Goal: Complete application form: Complete application form

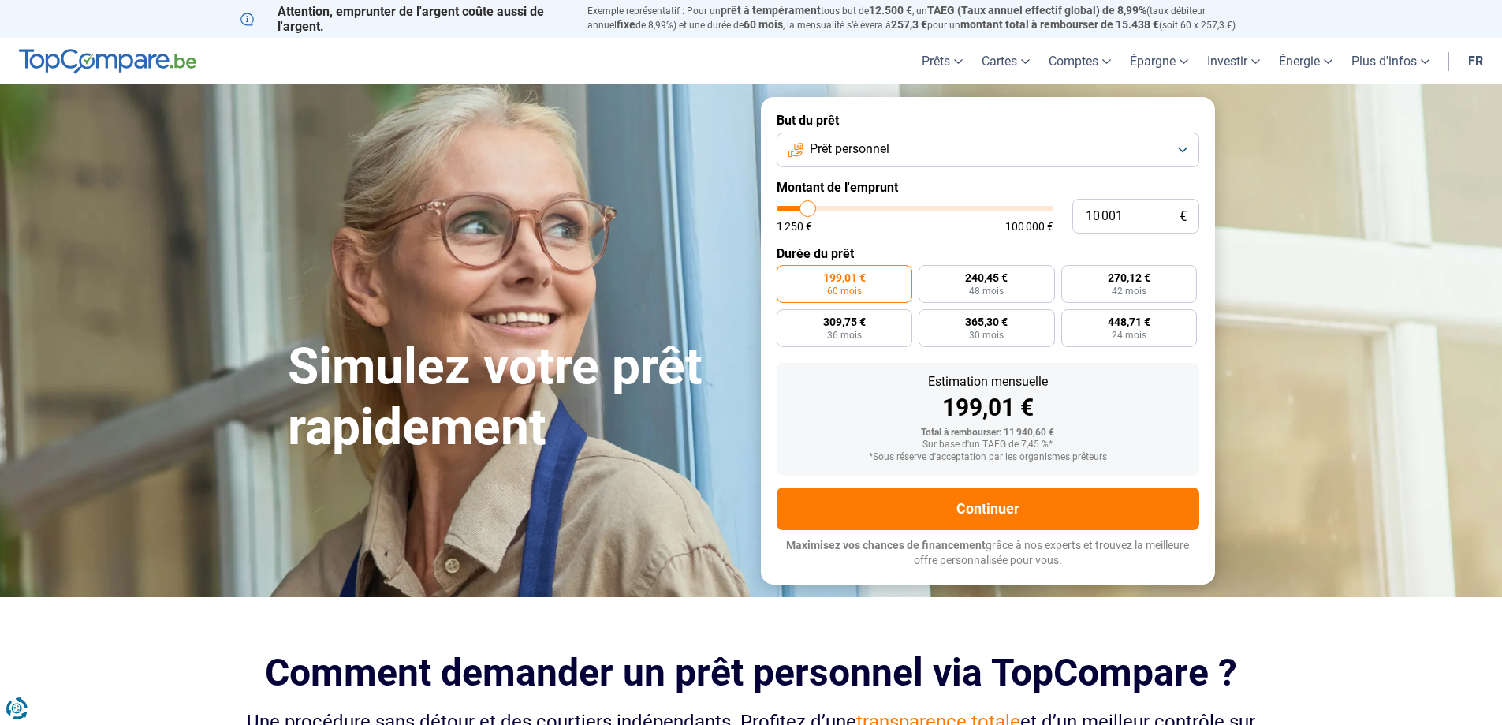
type input "12 500"
type input "12500"
type input "13 250"
type input "13250"
type input "14 500"
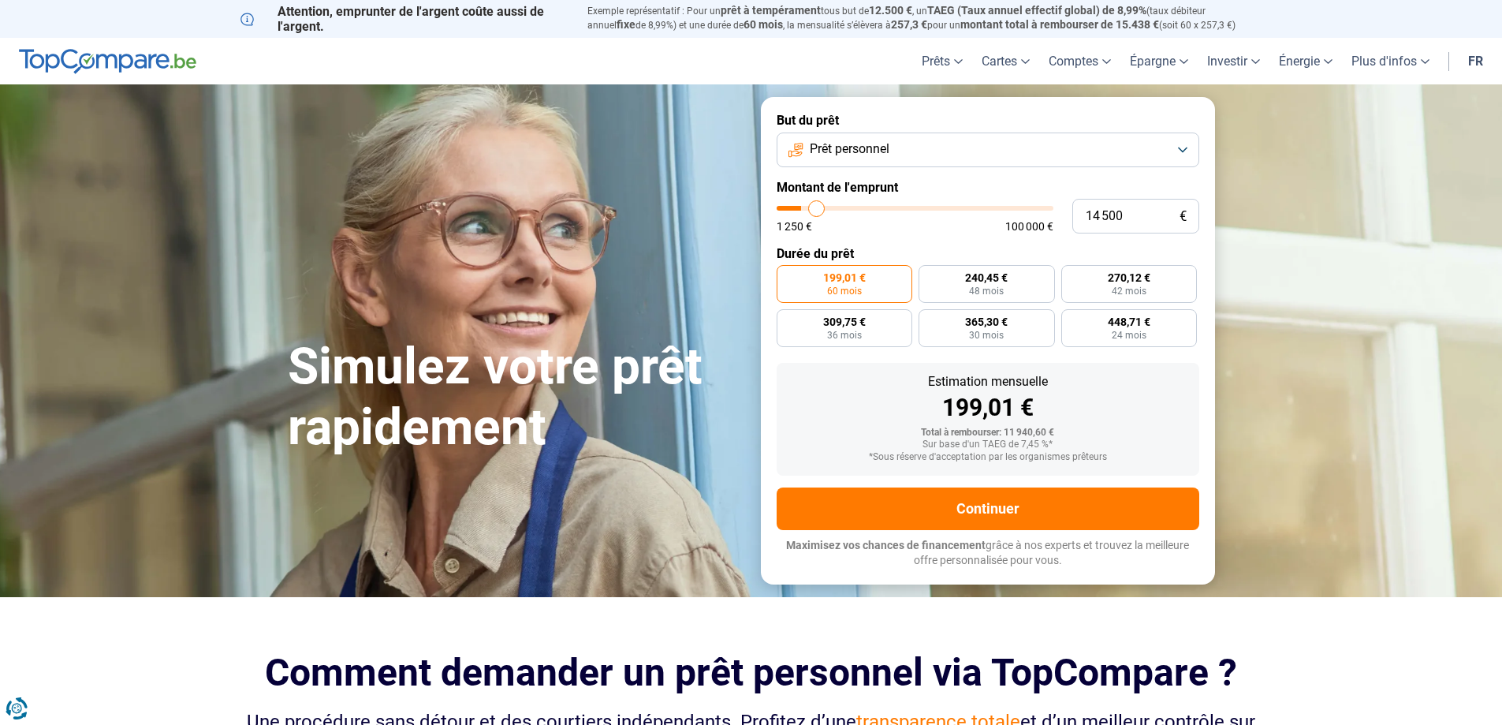
type input "14500"
type input "15 500"
type input "15500"
type input "16 000"
type input "16000"
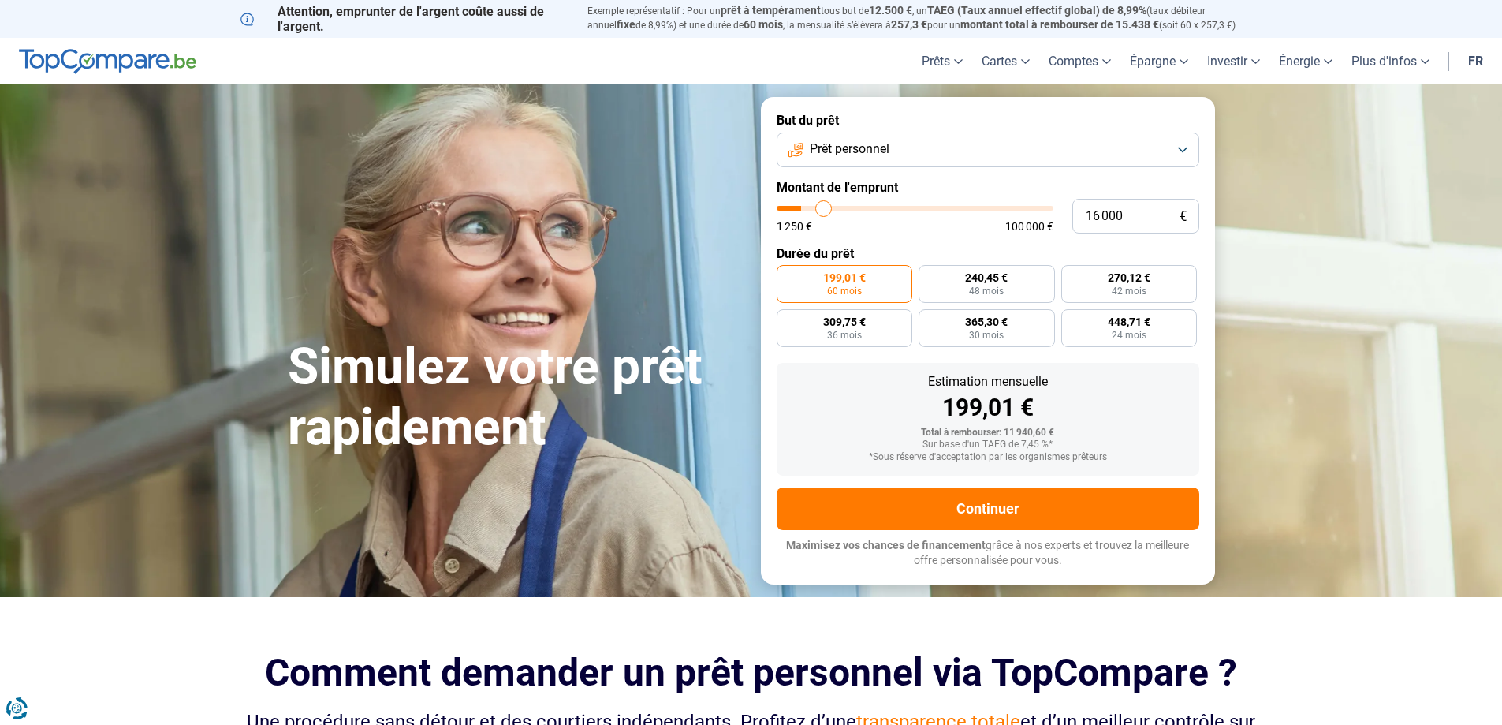
type input "16 500"
type input "16500"
type input "17 000"
type input "17000"
type input "17 500"
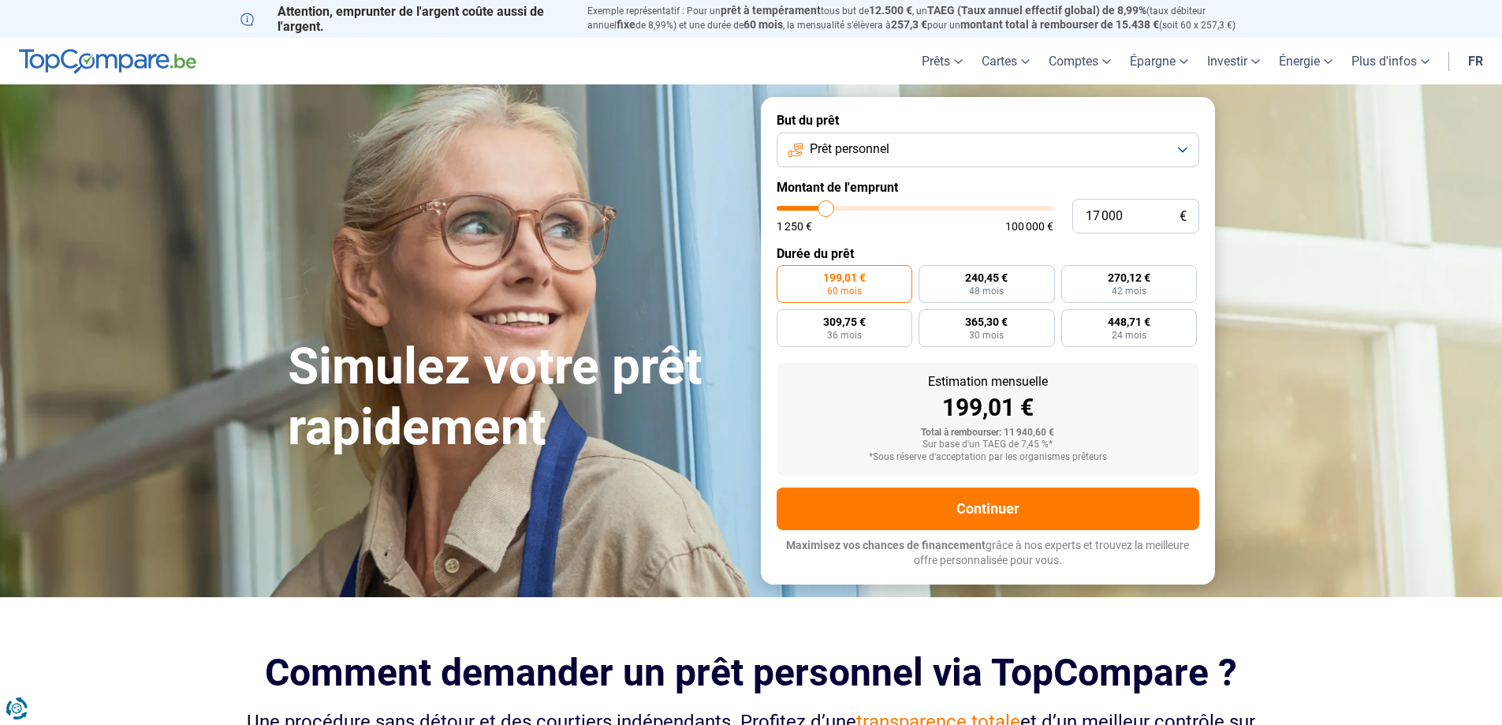
type input "17500"
type input "18 750"
type input "18750"
type input "19 750"
type input "19750"
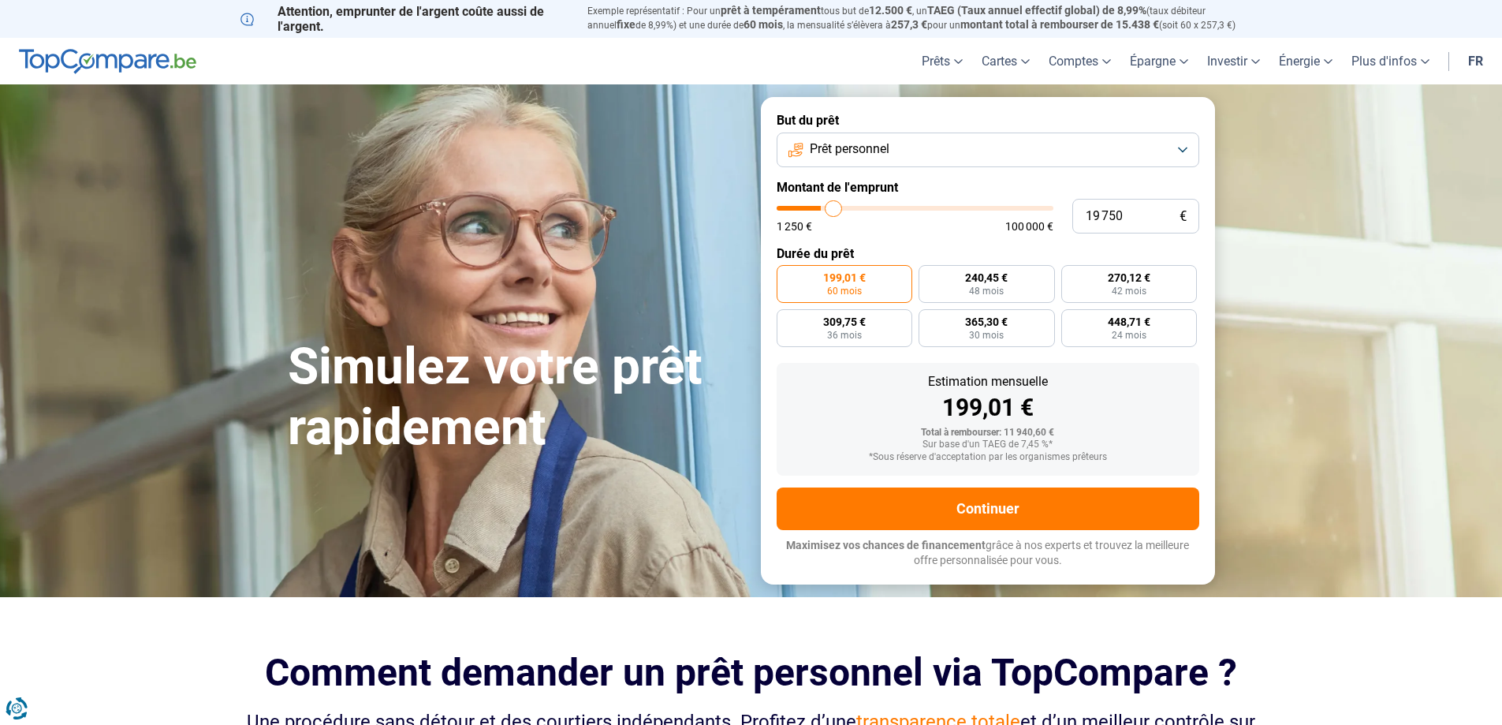
type input "20 250"
type input "20250"
type input "20 750"
type input "20750"
type input "21 750"
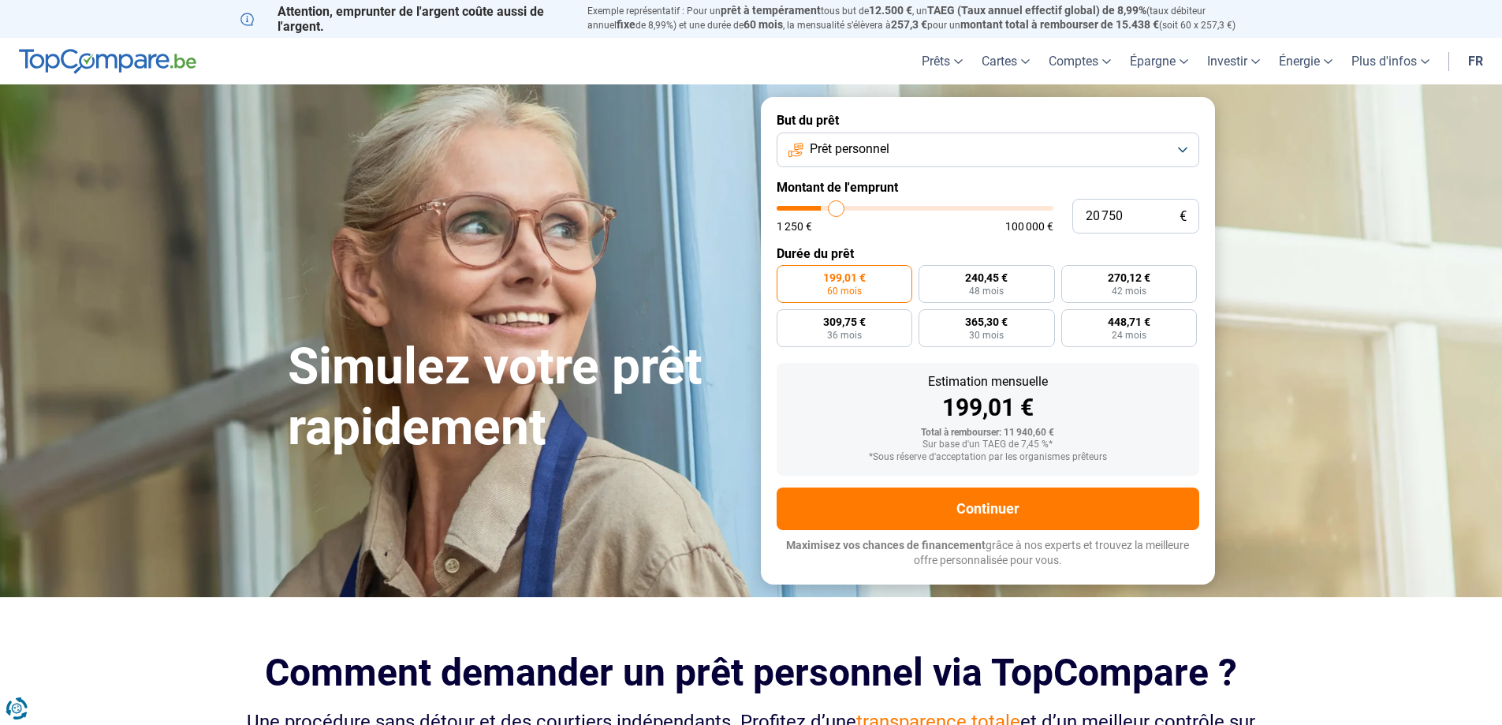
type input "21750"
type input "22 000"
type input "22000"
type input "22 750"
type input "22750"
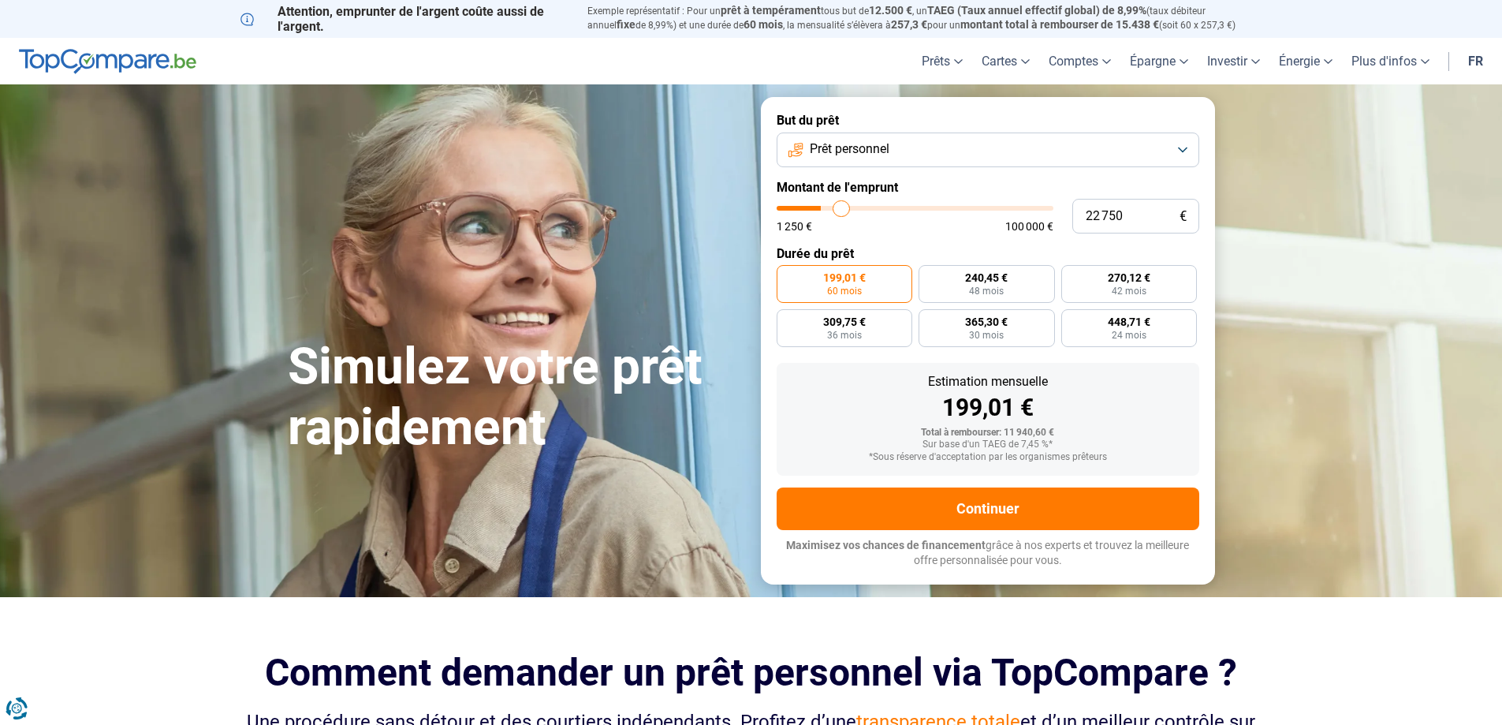
type input "23 750"
type input "23750"
type input "25 750"
type input "25750"
type input "27 250"
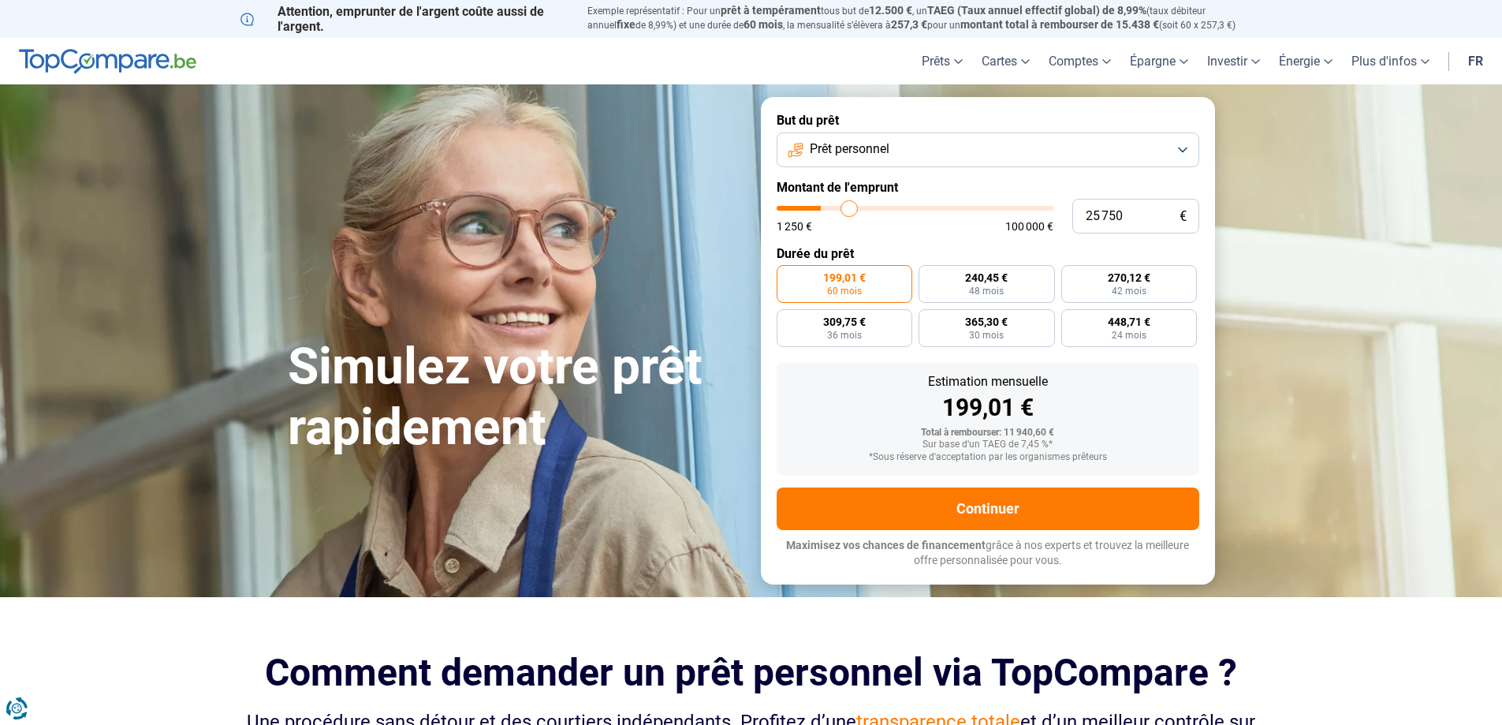
type input "27250"
type input "29 000"
type input "29000"
type input "29 750"
type input "29750"
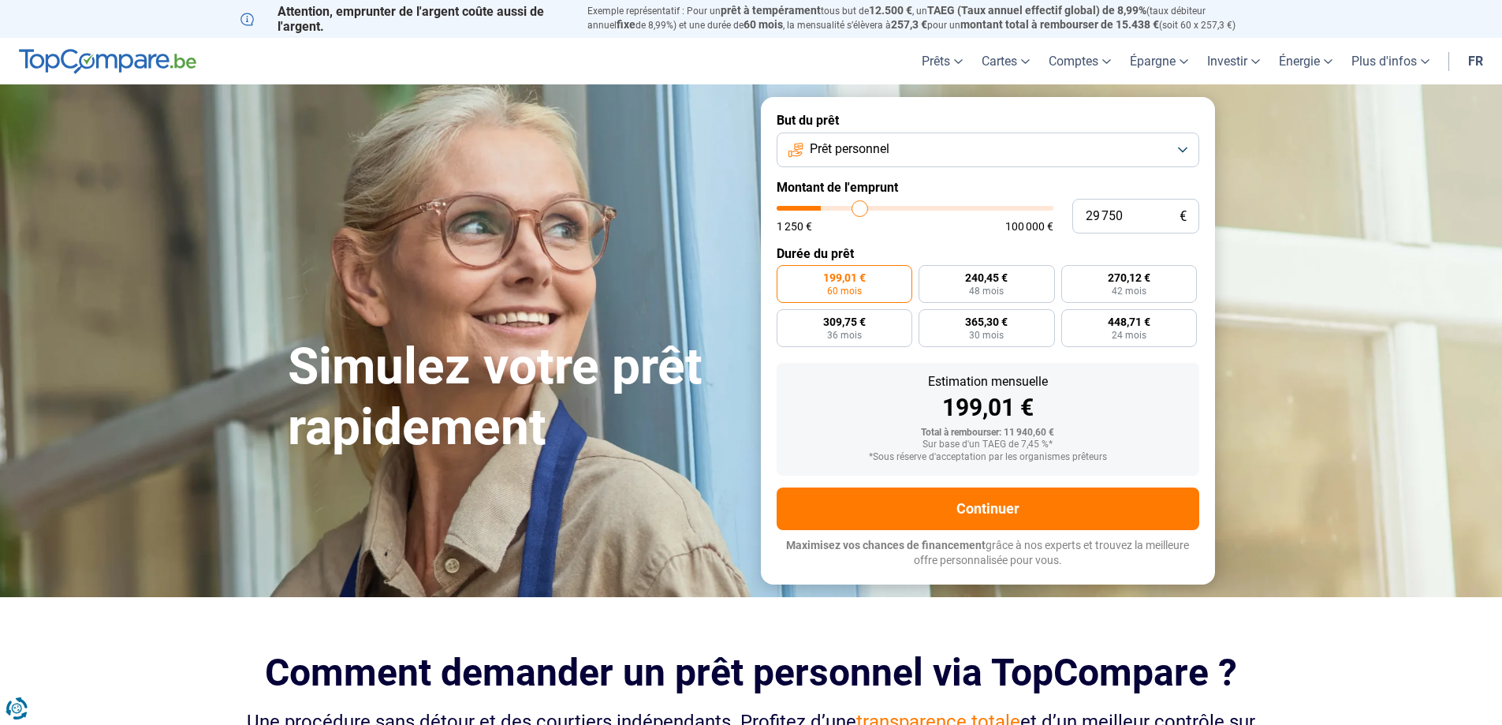
type input "30 500"
type input "30500"
type input "30 750"
type input "30750"
type input "31 000"
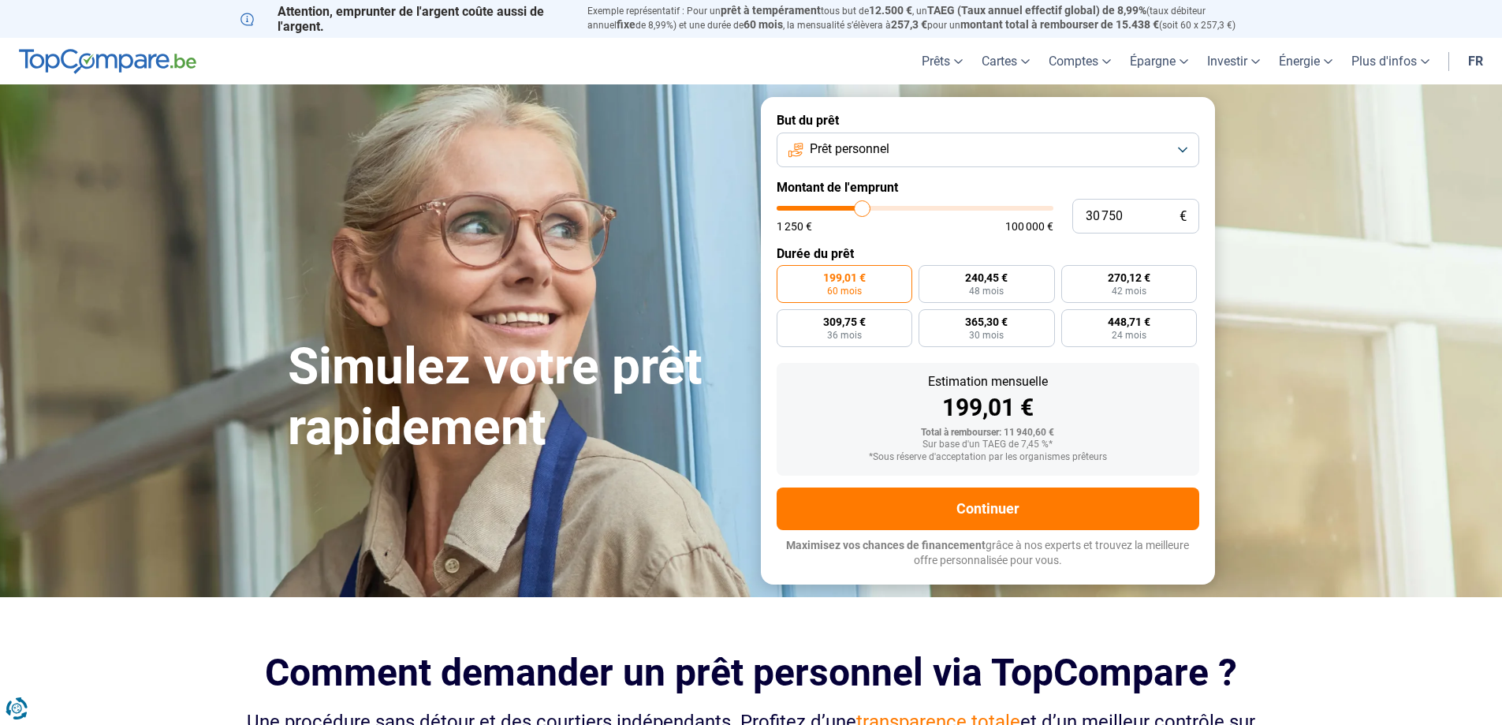
type input "31000"
type input "32 250"
type input "32250"
type input "32 500"
type input "32500"
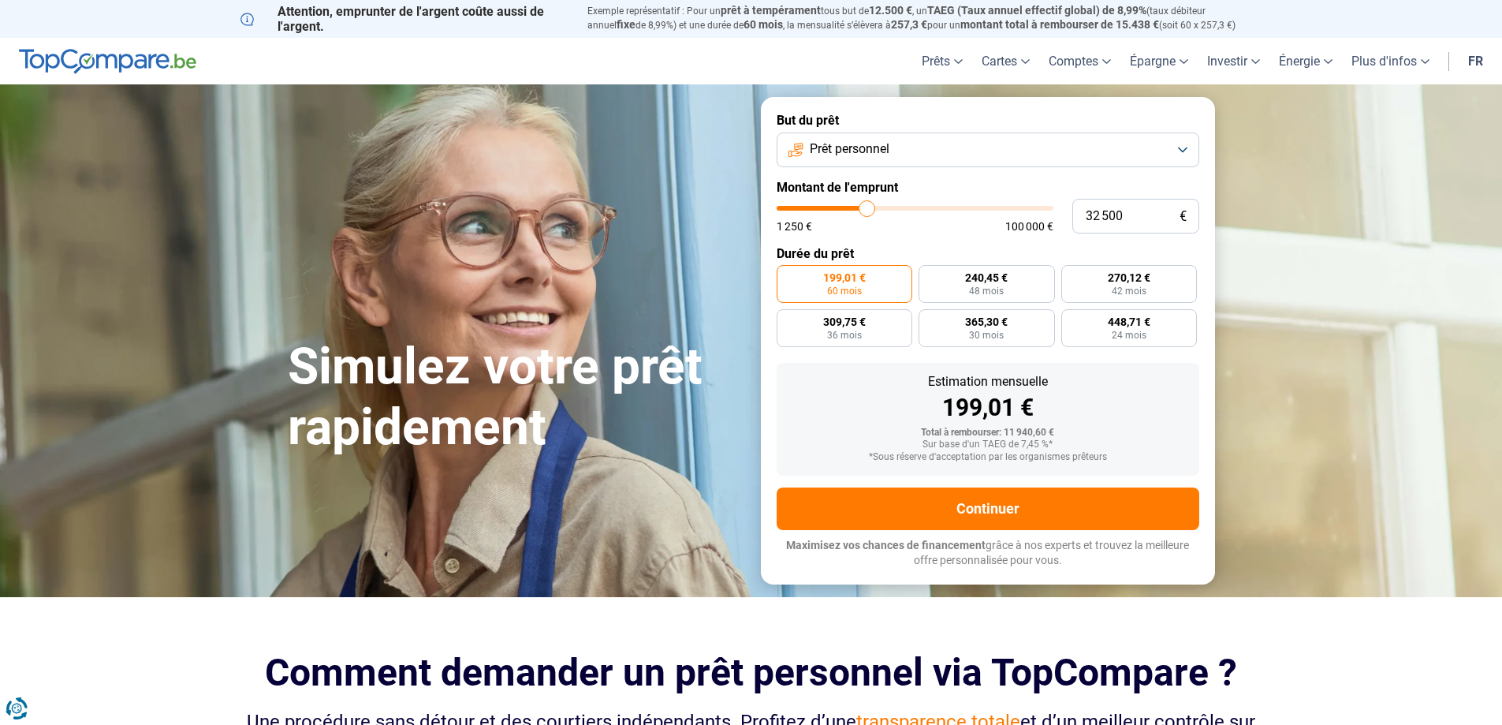
type input "32 750"
type input "32750"
type input "33 500"
type input "33500"
type input "33 750"
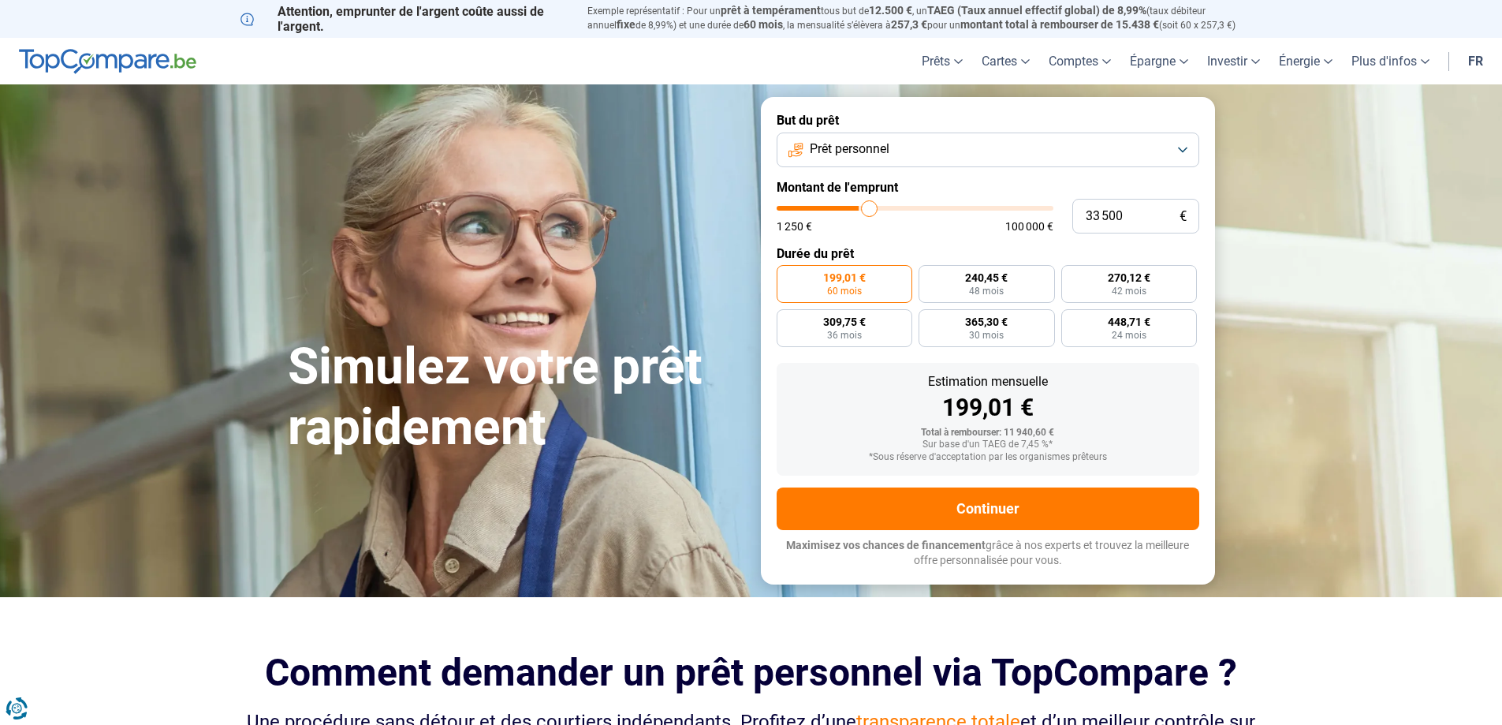
type input "33750"
type input "34 750"
type input "34750"
type input "35 250"
type input "35250"
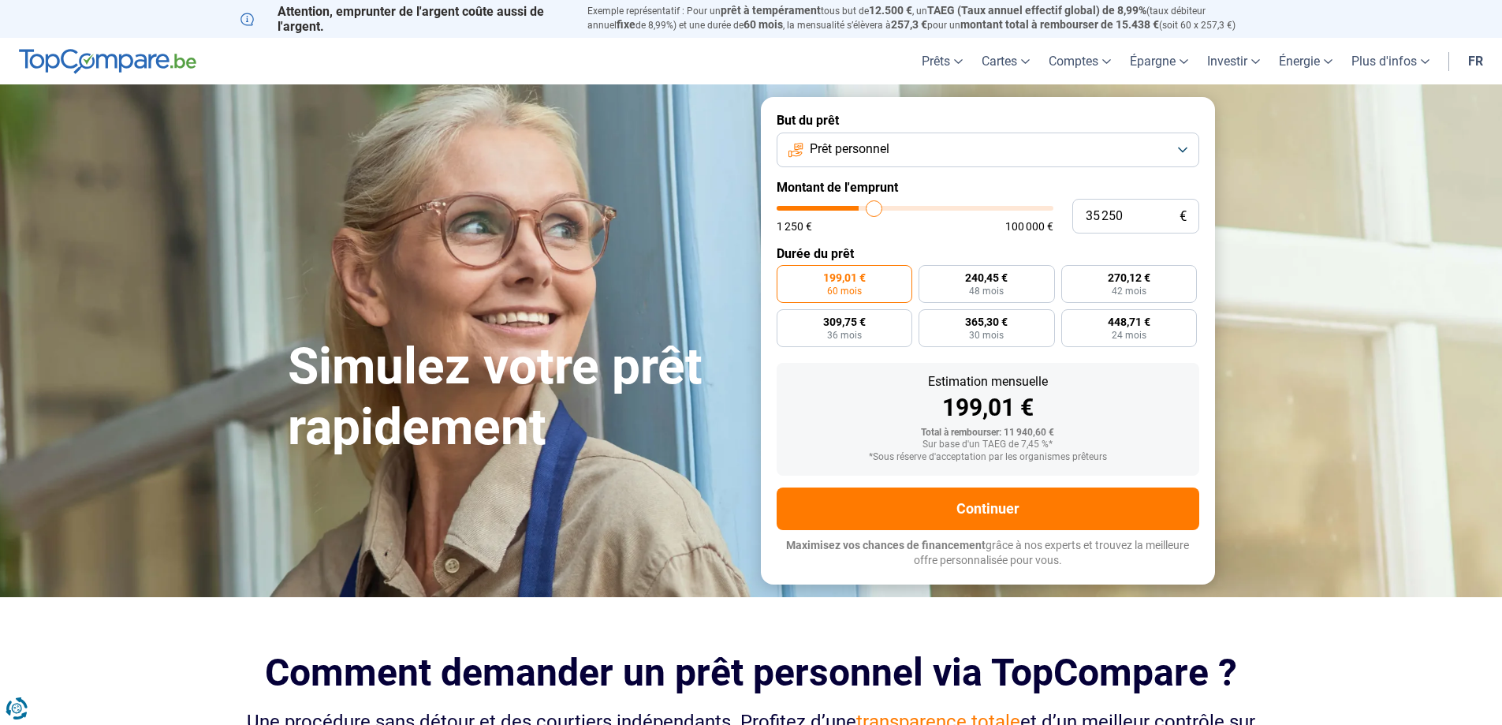
type input "35 750"
type input "35750"
type input "36 500"
type input "36500"
type input "36 750"
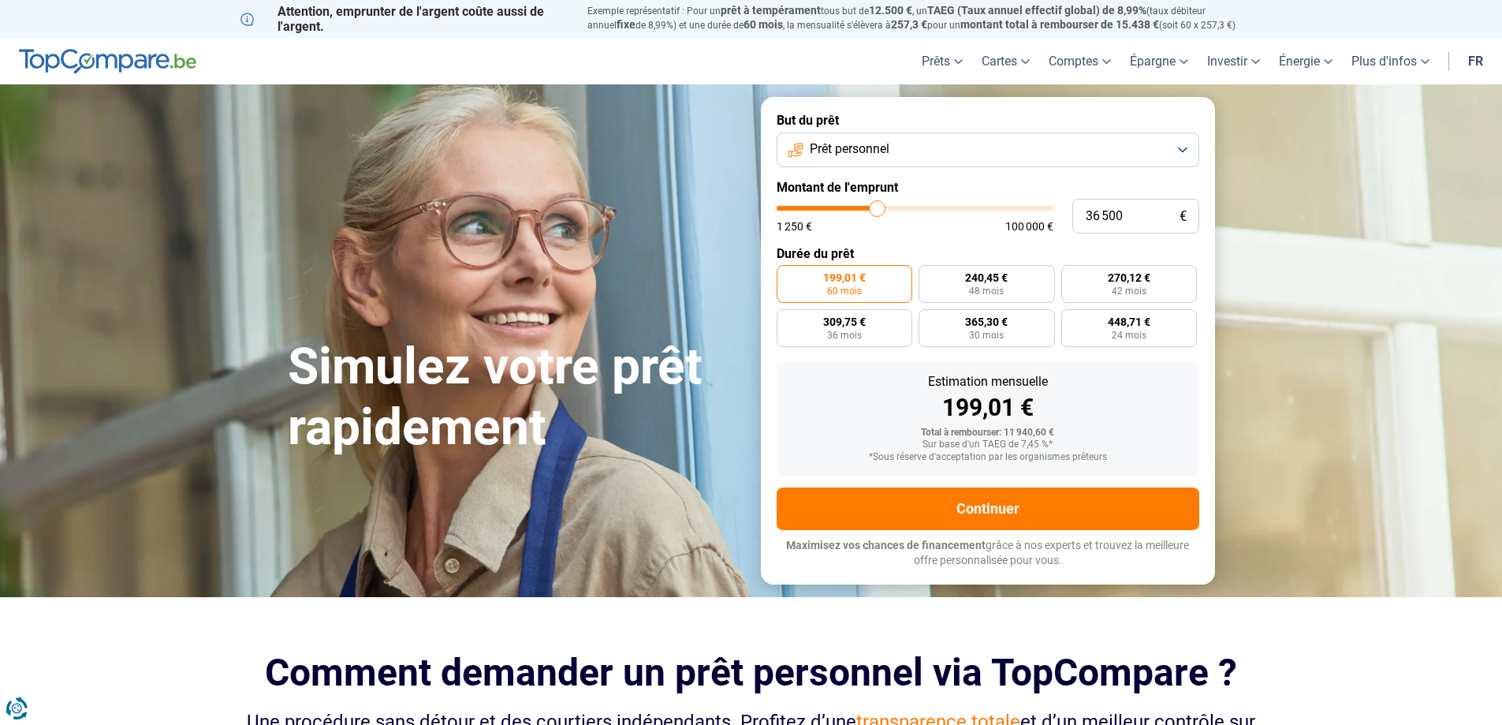
type input "36750"
type input "37 000"
type input "37000"
type input "37 250"
type input "37250"
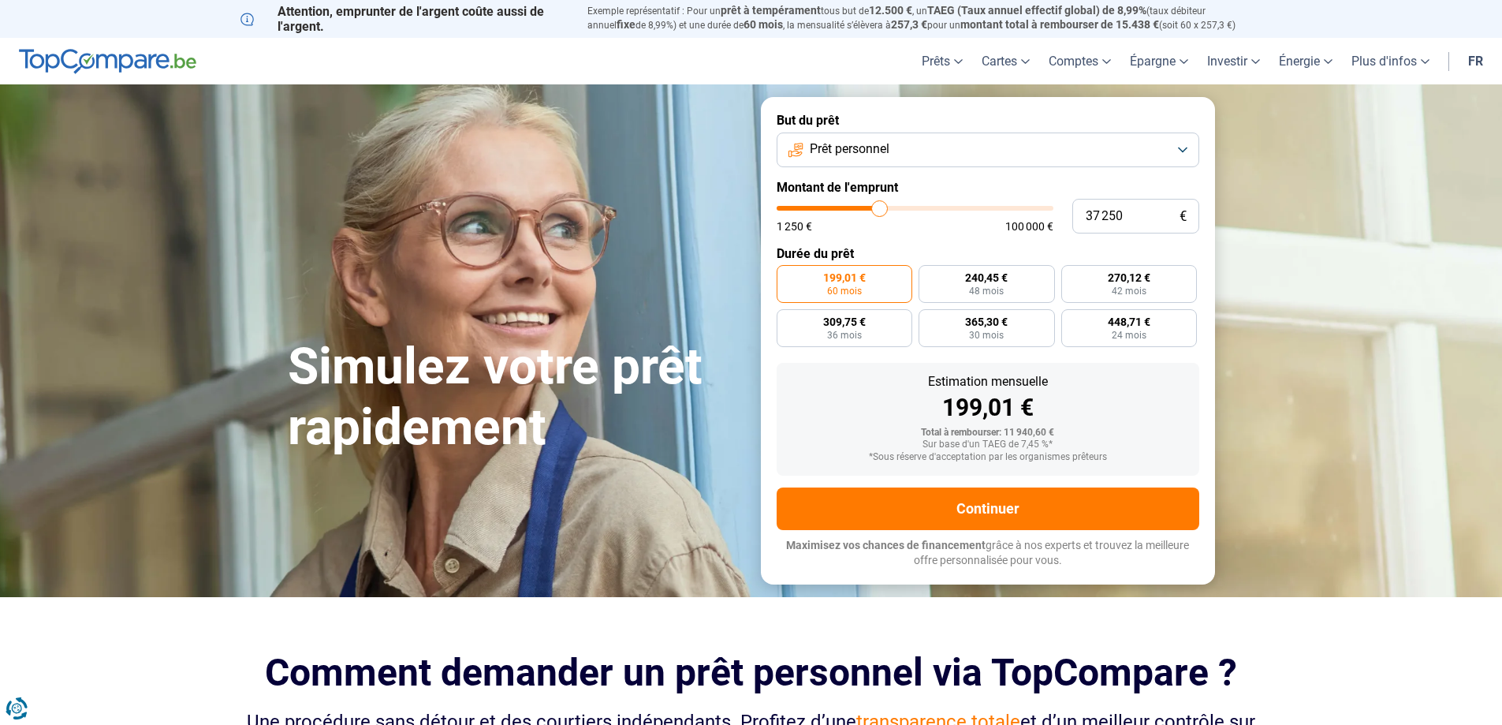
type input "37 750"
type input "37750"
type input "37 000"
type input "37000"
type input "36 250"
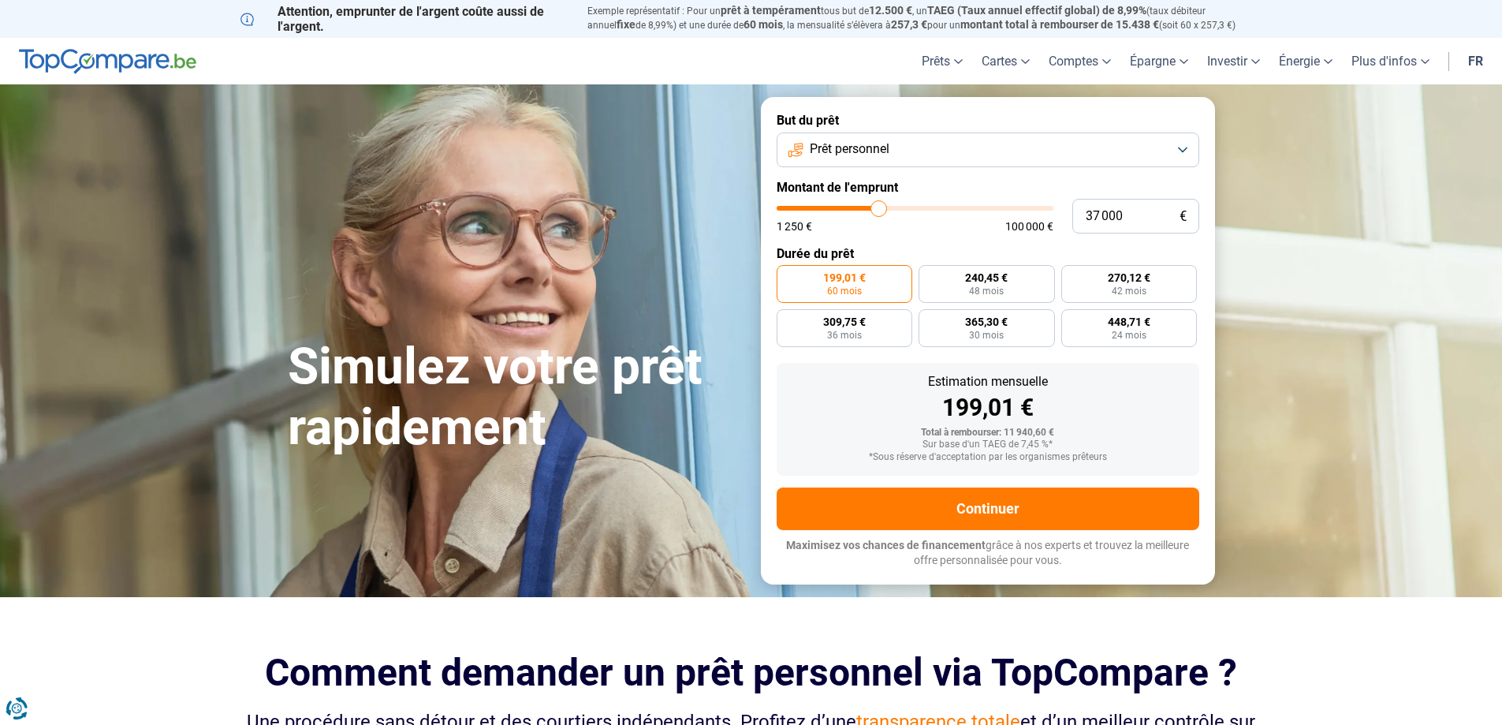
type input "36250"
type input "35 000"
type input "35000"
type input "34 000"
type input "34000"
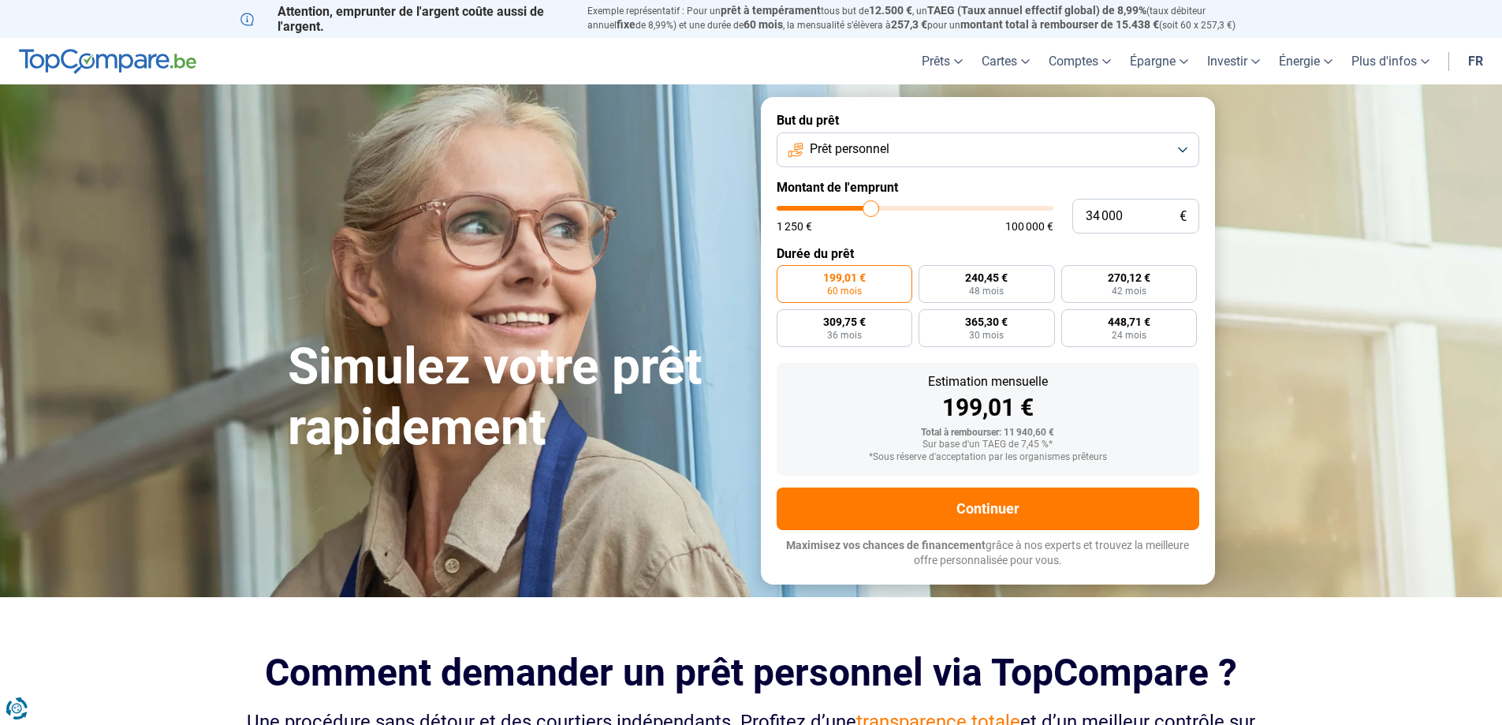
type input "33 500"
type input "33500"
type input "32 500"
type input "32500"
type input "32 250"
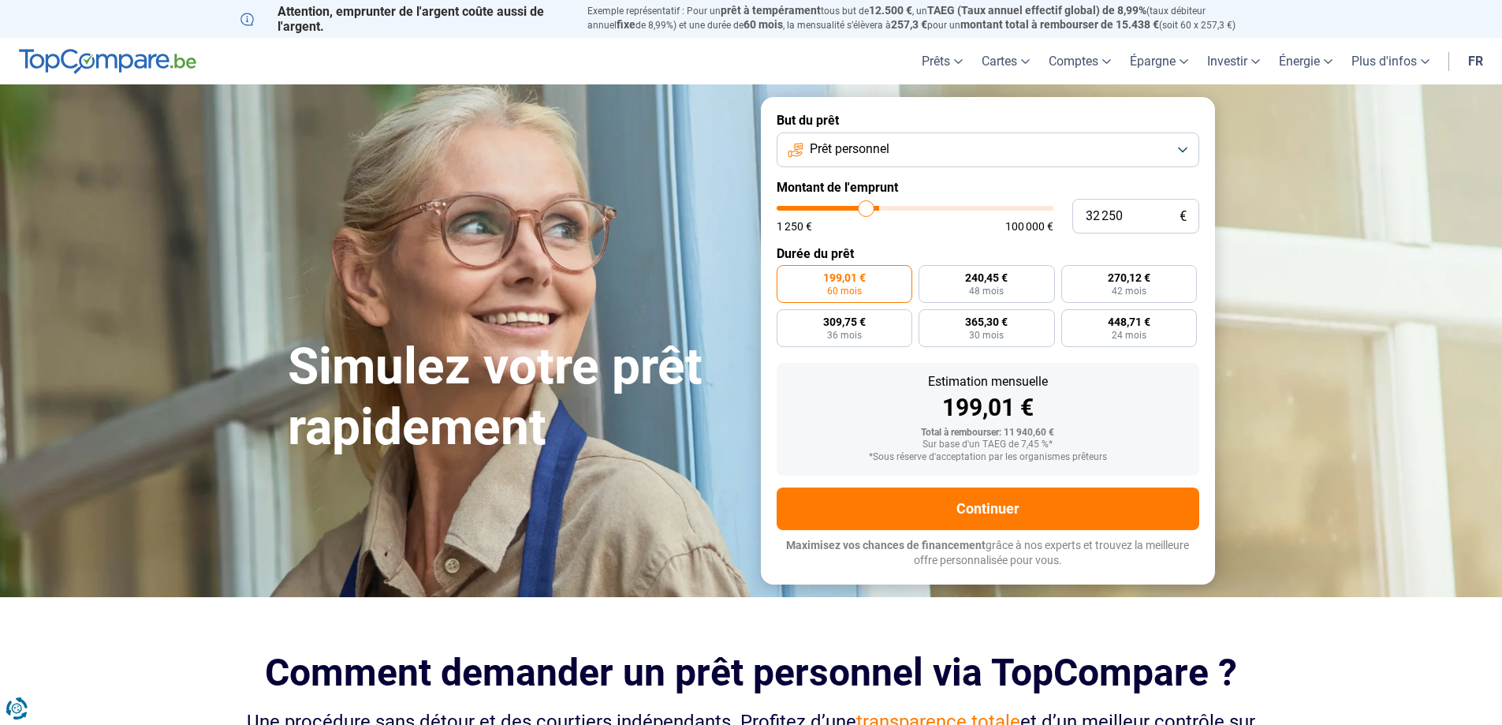
drag, startPoint x: 813, startPoint y: 210, endPoint x: 866, endPoint y: 210, distance: 53.6
type input "32250"
click at [866, 210] on input "range" at bounding box center [915, 208] width 277 height 5
radio input "false"
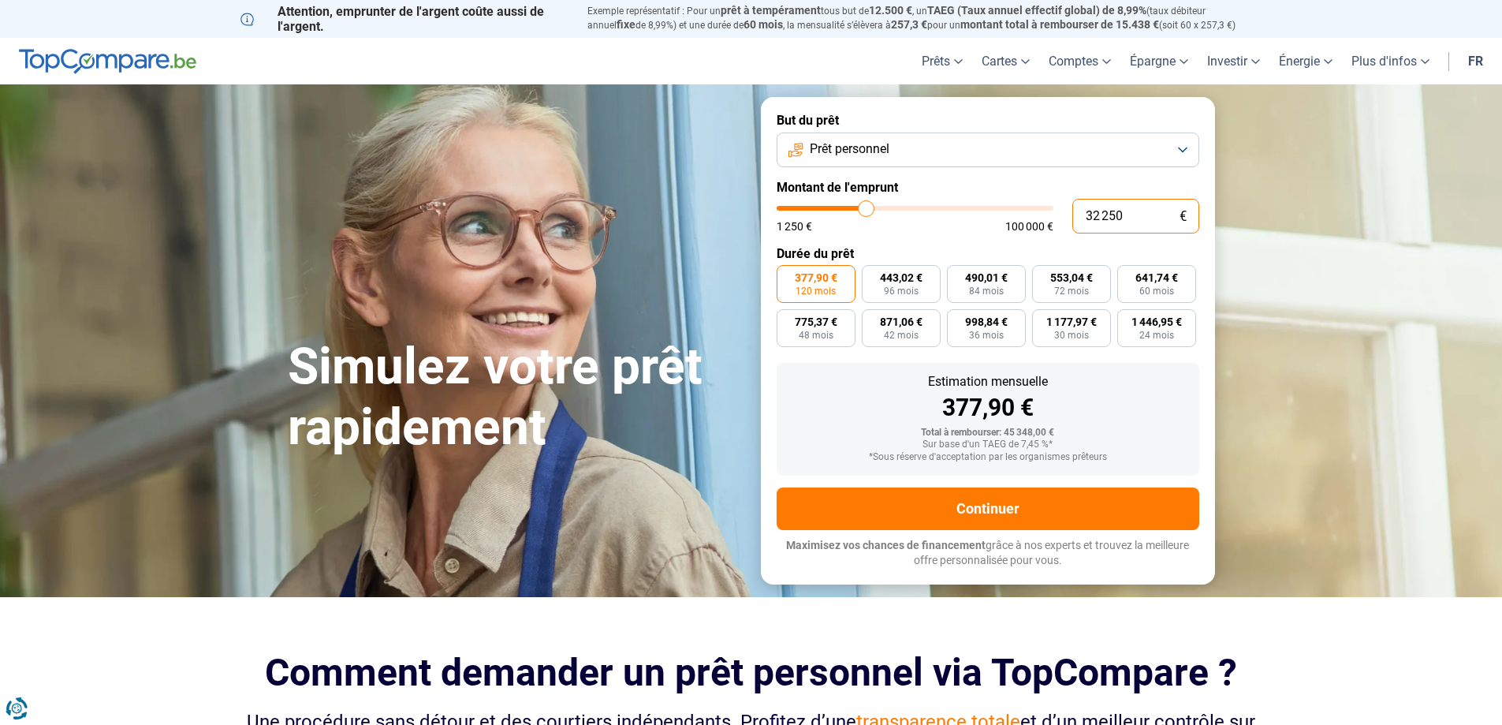
drag, startPoint x: 1153, startPoint y: 216, endPoint x: 999, endPoint y: 213, distance: 153.8
click at [999, 213] on div "32 250 € 1 250 € 100 000 €" at bounding box center [988, 216] width 423 height 35
type input "1"
type input "1250"
type input "10"
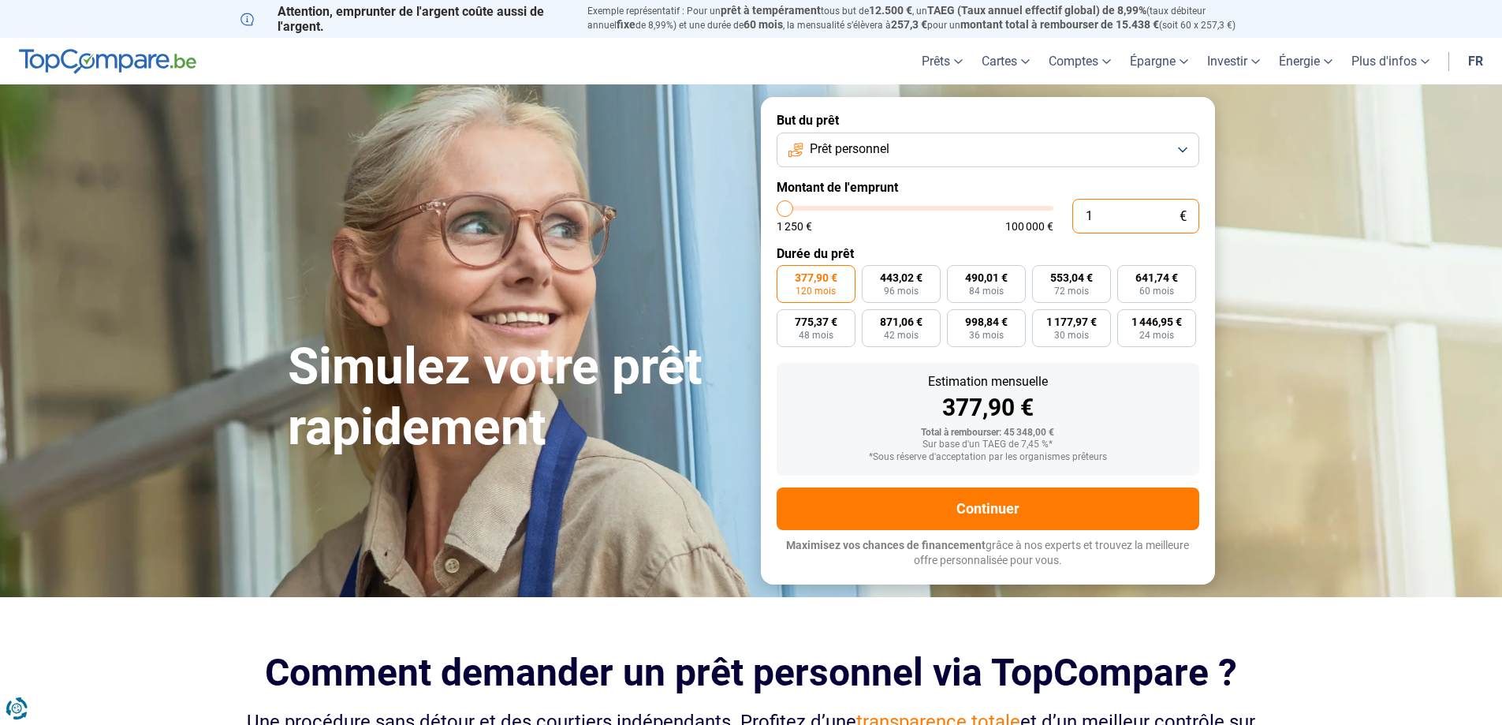
type input "1250"
type input "100"
type input "1250"
type input "1 000"
type input "1250"
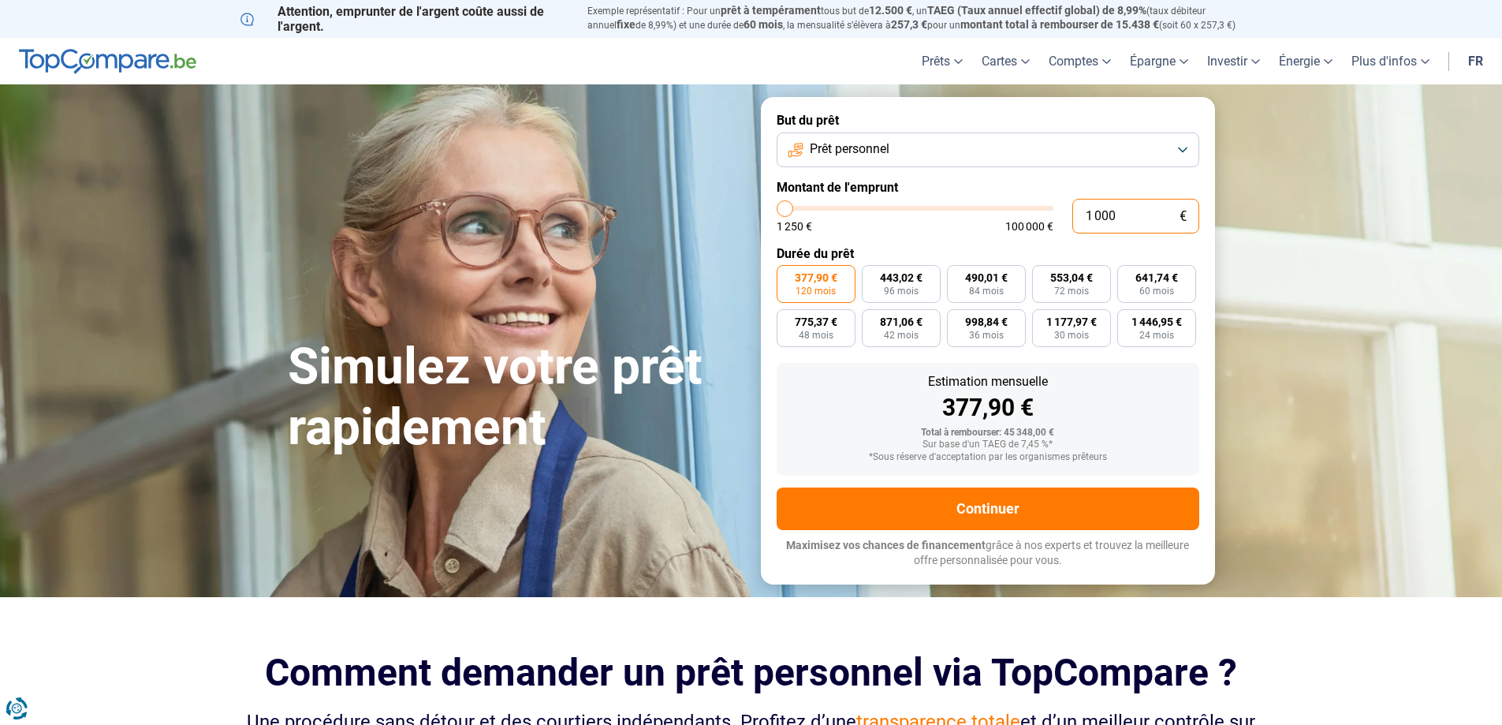
type input "10 000"
type input "10000"
radio input "true"
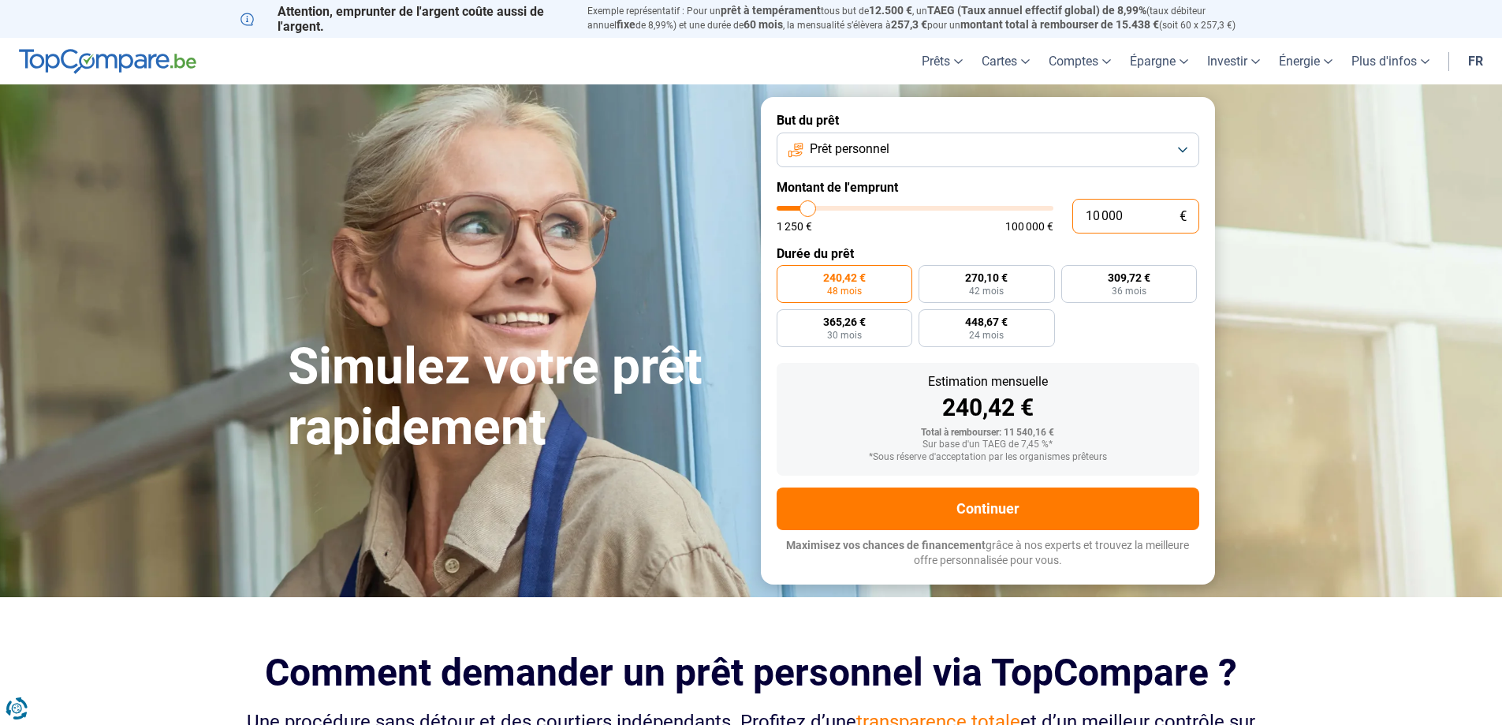
type input "10 000"
click at [852, 284] on label "240,42 € 48 mois" at bounding box center [845, 284] width 136 height 38
click at [787, 275] on input "240,42 € 48 mois" at bounding box center [782, 270] width 10 height 10
click at [954, 155] on button "Prêt personnel" at bounding box center [988, 149] width 423 height 35
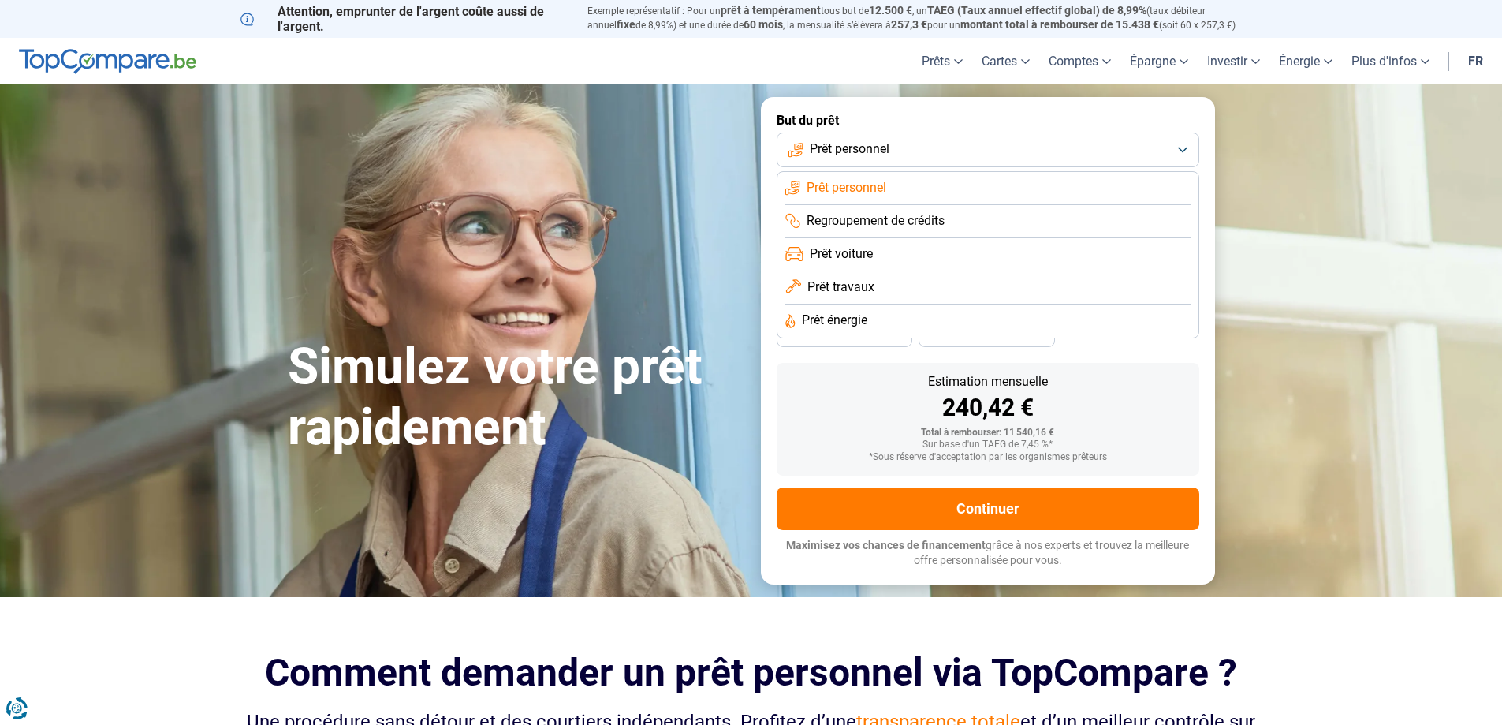
click at [916, 282] on li "Prêt travaux" at bounding box center [987, 287] width 405 height 33
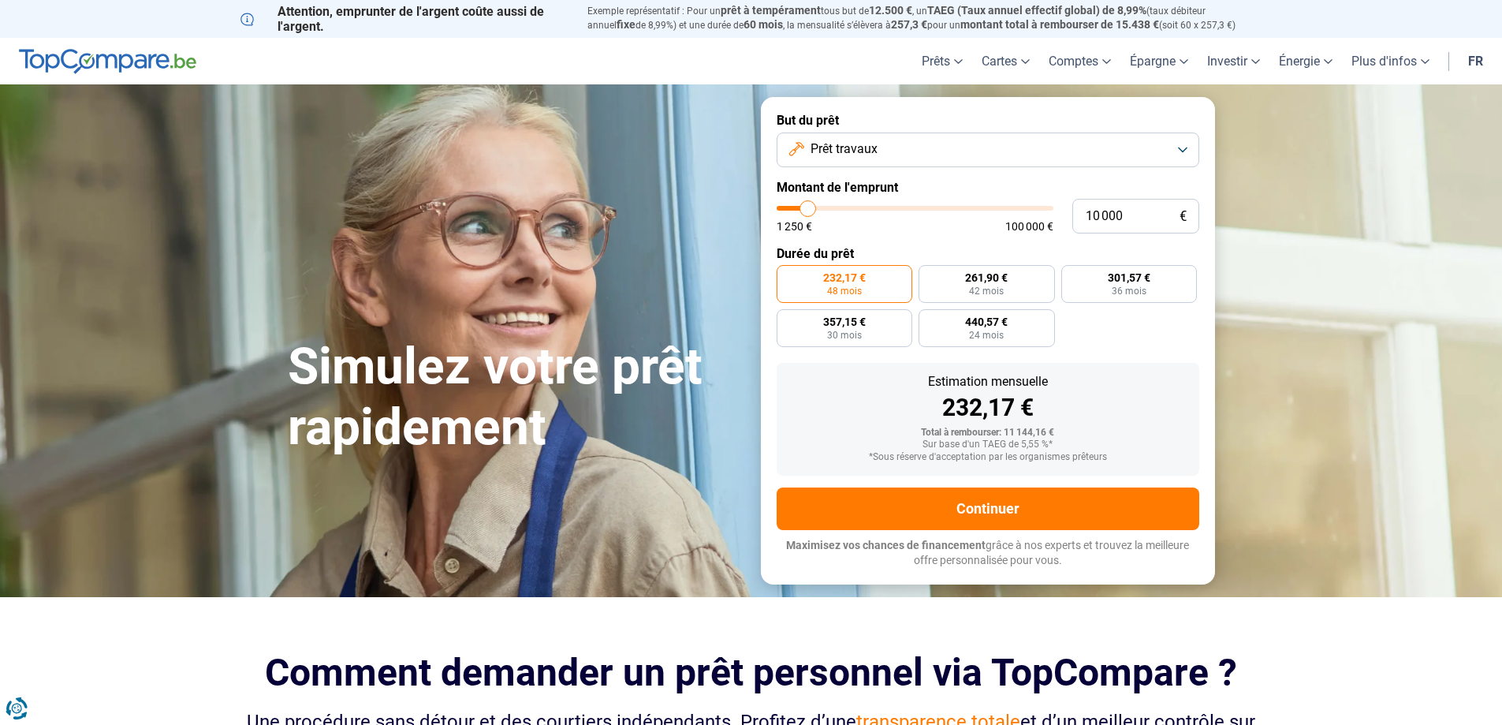
click at [825, 425] on div "Estimation mensuelle 232,17 € Total à rembourser: 11 144,16 € Sur base d'un TAE…" at bounding box center [988, 419] width 423 height 113
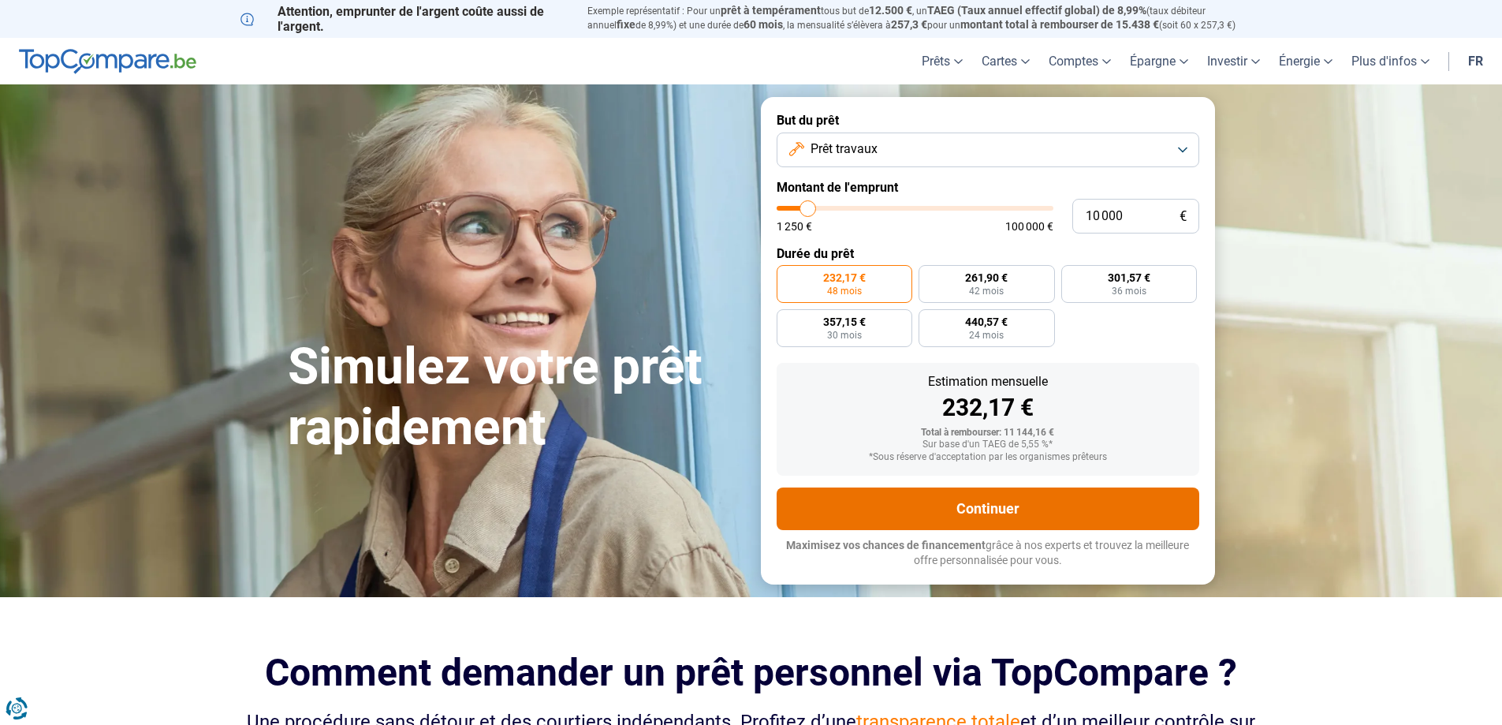
click at [939, 525] on button "Continuer" at bounding box center [988, 508] width 423 height 43
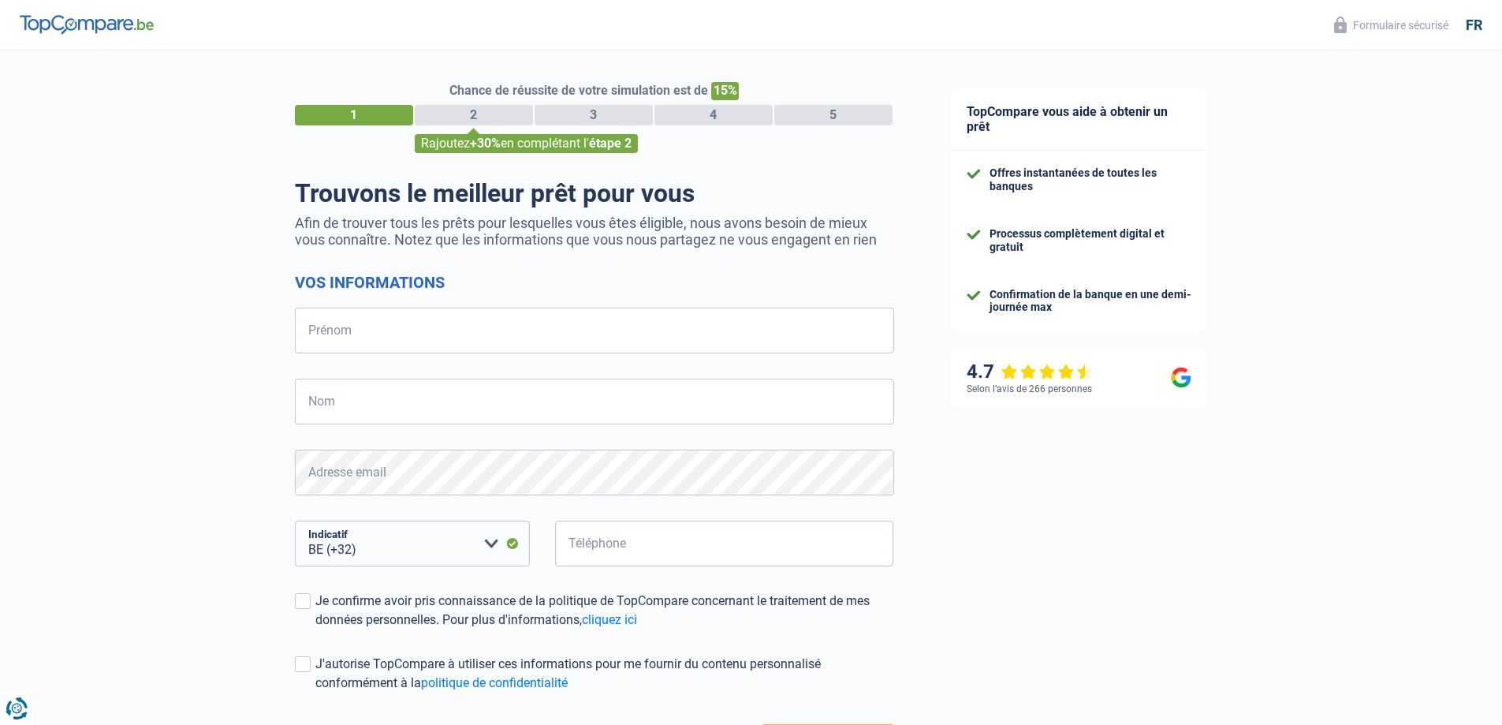
select select "32"
